Goal: Information Seeking & Learning: Learn about a topic

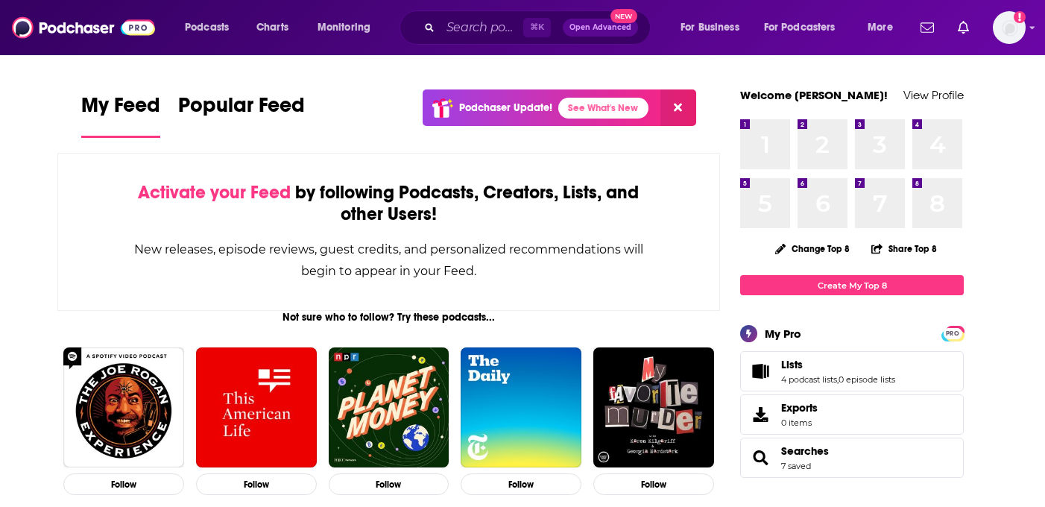
click at [459, 38] on input "Search podcasts, credits, & more..." at bounding box center [482, 28] width 83 height 24
click at [460, 28] on input "Search podcasts, credits, & more..." at bounding box center [482, 28] width 83 height 24
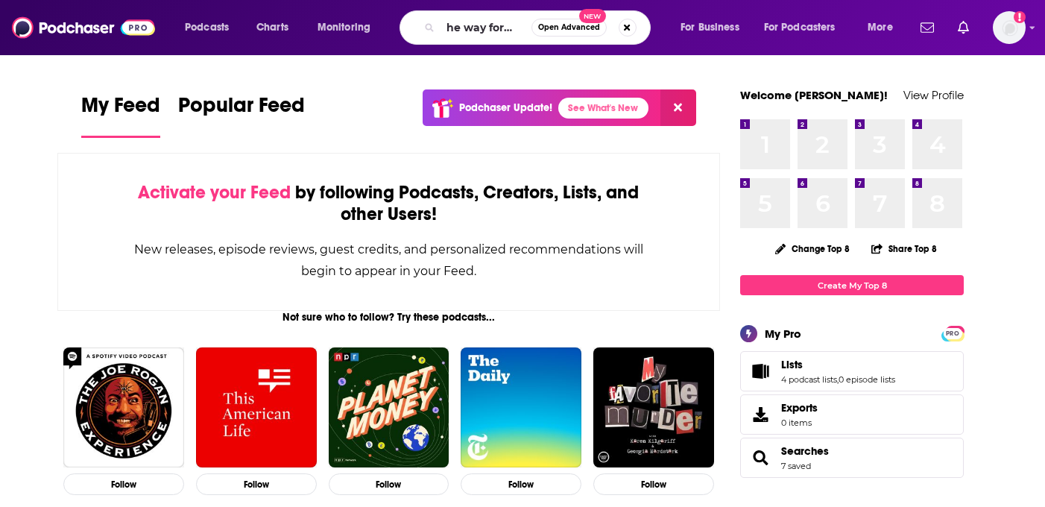
scroll to position [0, 12]
type input "the way forward"
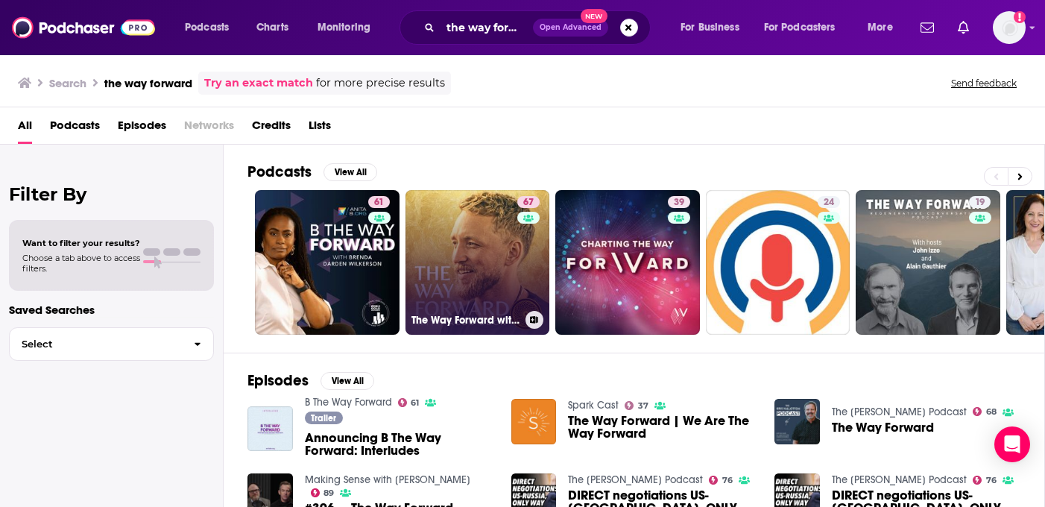
click at [477, 274] on link "67 The Way Forward with [PERSON_NAME]" at bounding box center [478, 262] width 145 height 145
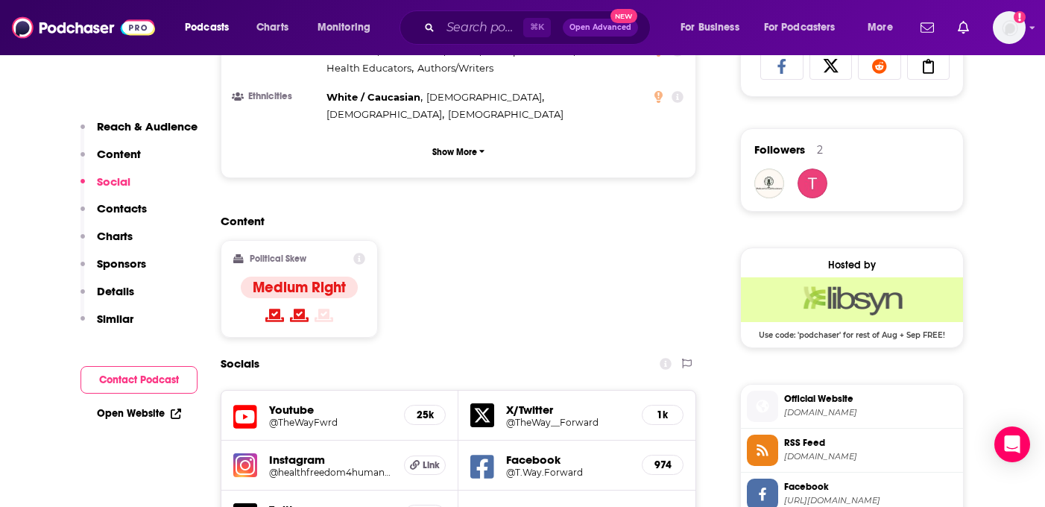
scroll to position [1019, 0]
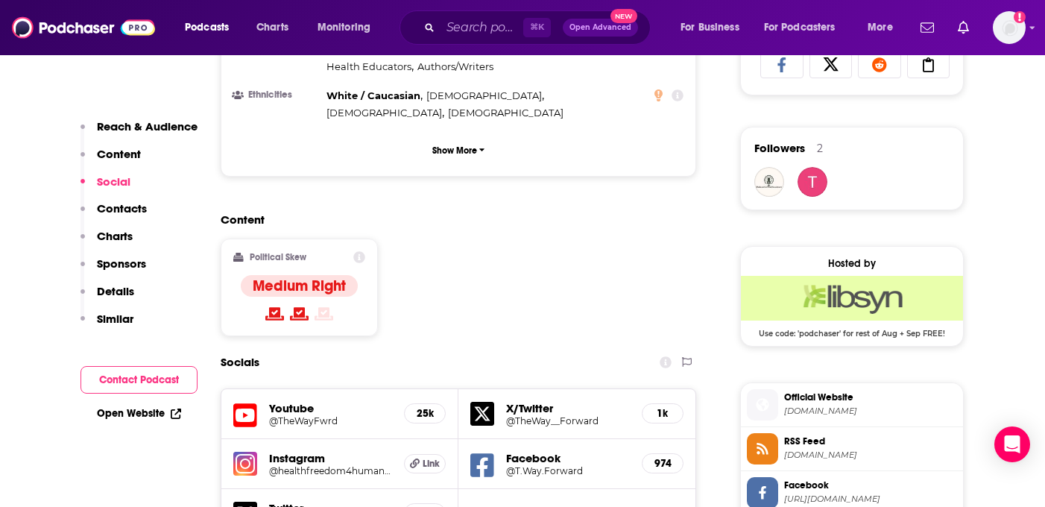
click at [297, 401] on h5 "Youtube" at bounding box center [330, 408] width 123 height 14
click at [295, 401] on h5 "Youtube" at bounding box center [330, 408] width 123 height 14
click at [242, 402] on icon at bounding box center [245, 416] width 24 height 28
